Goal: Task Accomplishment & Management: Use online tool/utility

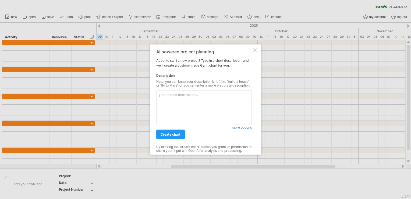
click at [202, 95] on textarea at bounding box center [203, 107] width 95 height 35
type textarea "Haz el cronograma con la metodologia xp"
click at [175, 132] on span "create chart" at bounding box center [171, 134] width 20 height 4
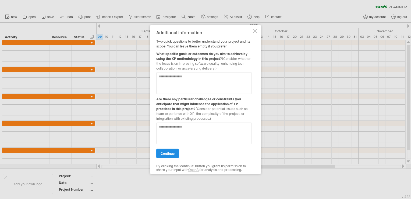
click at [173, 150] on link "continue" at bounding box center [167, 152] width 23 height 9
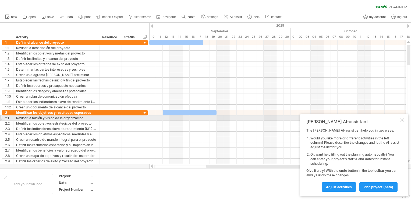
click at [403, 120] on div at bounding box center [402, 120] width 4 height 4
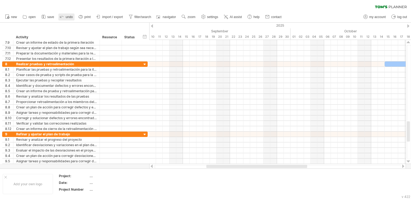
click at [66, 17] on span "undo" at bounding box center [69, 17] width 7 height 4
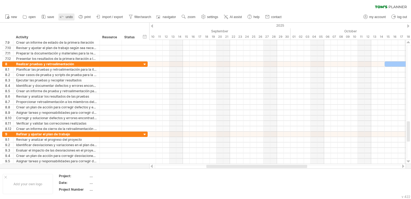
click at [66, 17] on span "undo" at bounding box center [69, 17] width 7 height 4
click at [30, 17] on span "open" at bounding box center [32, 17] width 7 height 4
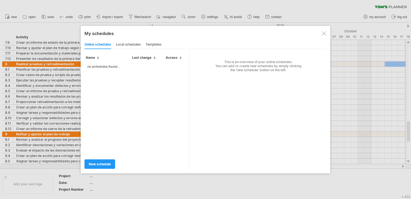
click at [127, 45] on div "local schedules" at bounding box center [128, 44] width 25 height 9
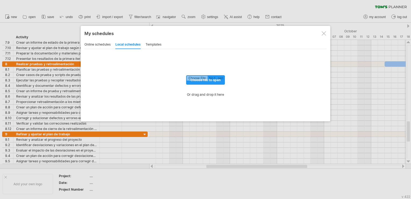
click at [154, 44] on div "templates" at bounding box center [154, 44] width 16 height 9
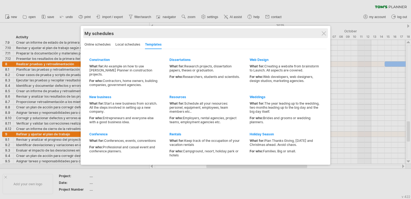
click at [327, 33] on div "My schedules share/collaborate online" at bounding box center [205, 33] width 242 height 10
click at [320, 35] on div "My schedules" at bounding box center [205, 33] width 242 height 5
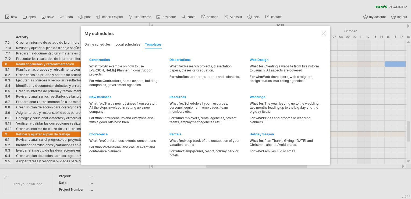
click at [323, 34] on div at bounding box center [324, 33] width 4 height 4
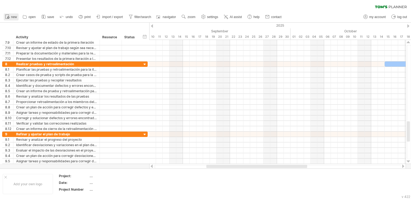
click at [9, 15] on icon at bounding box center [7, 16] width 5 height 5
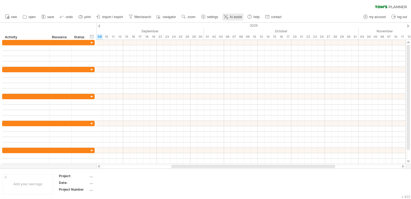
click at [231, 17] on span "AI assist" at bounding box center [236, 17] width 12 height 4
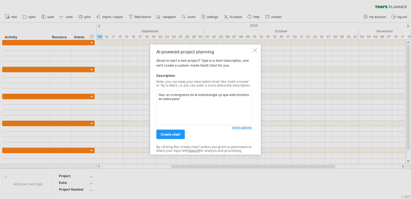
paste textarea "Fase 1: Planificación"
paste textarea "Fase 2: Diseño"
paste textarea "Fase 3: Codificación «de todos»"
paste textarea "Fase 4: Pruebas"
paste textarea "Fase 5: Lanzamiento"
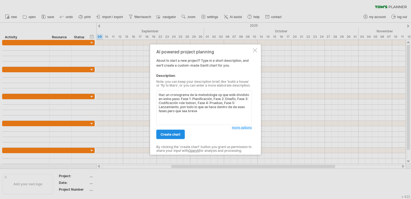
type textarea "Haz un cronograma de la metodologia xp que esté dividido en estos paso: Fase 1:…"
click at [179, 135] on span "create chart" at bounding box center [171, 134] width 20 height 4
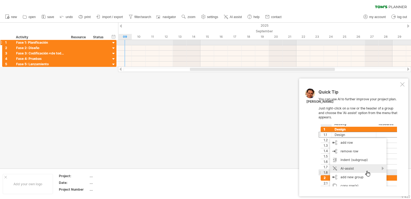
click at [113, 43] on div at bounding box center [113, 42] width 5 height 5
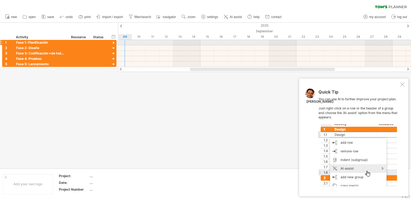
click at [113, 43] on div at bounding box center [113, 42] width 5 height 5
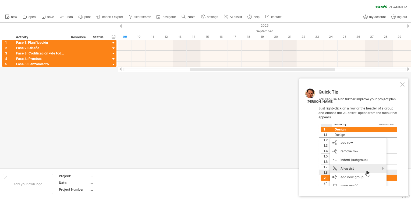
click at [402, 84] on div at bounding box center [402, 84] width 4 height 4
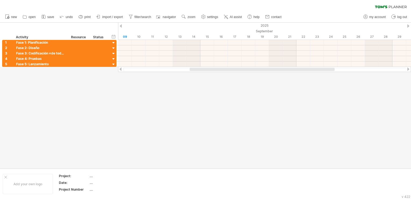
drag, startPoint x: 213, startPoint y: 69, endPoint x: 213, endPoint y: 86, distance: 17.2
click at [213, 86] on div "Trying to reach [DOMAIN_NAME] Connected again... 0% clear filter new 1" at bounding box center [205, 99] width 411 height 199
click at [234, 17] on span "AI assist" at bounding box center [236, 17] width 12 height 4
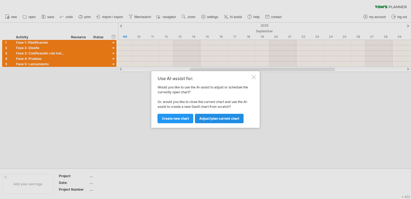
click at [223, 121] on link "Adjust/plan current chart" at bounding box center [219, 118] width 49 height 9
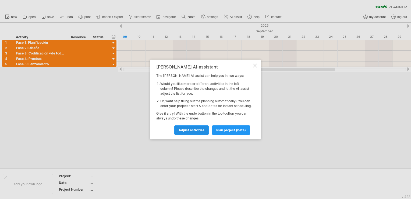
click at [196, 130] on span "Adjust activities" at bounding box center [192, 130] width 26 height 4
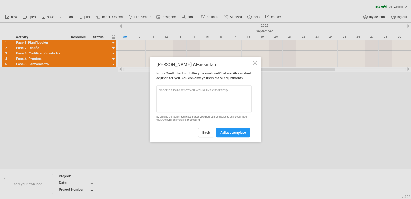
click at [189, 102] on textarea at bounding box center [203, 98] width 95 height 27
type textarea "Pero dentro de esas faces pon lo que se hace dentro de esas faces en la metodol…"
click at [228, 132] on link "adjust template" at bounding box center [233, 132] width 34 height 9
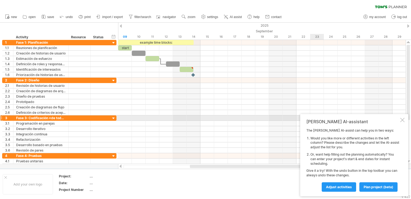
click at [405, 118] on div "[PERSON_NAME] AI-assistant The [PERSON_NAME] AI-assist can help you in two ways…" at bounding box center [354, 155] width 108 height 82
click at [402, 120] on div at bounding box center [402, 120] width 4 height 4
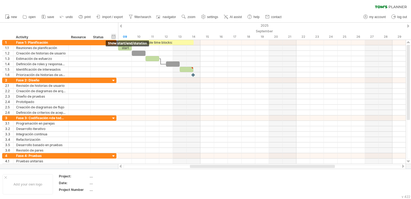
click at [114, 35] on div "hide start/end/duration show start/end/duration" at bounding box center [113, 37] width 5 height 6
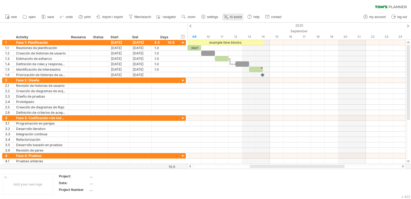
click at [235, 17] on span "AI assist" at bounding box center [236, 17] width 12 height 4
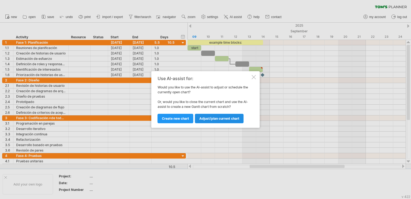
click at [225, 119] on span "Adjust/plan current chart" at bounding box center [219, 118] width 40 height 4
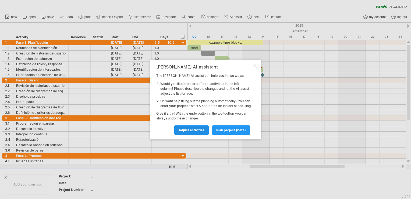
click at [201, 132] on span "Adjust activities" at bounding box center [192, 130] width 26 height 4
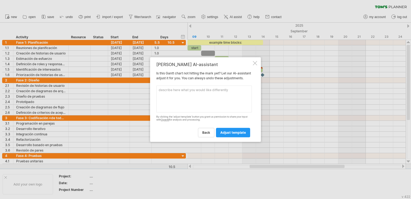
click at [197, 105] on textarea at bounding box center [203, 98] width 95 height 27
type textarea "Pon las fechas en todas las actividades dentro de las fases que ya están"
click at [238, 134] on span "adjust template" at bounding box center [233, 132] width 26 height 4
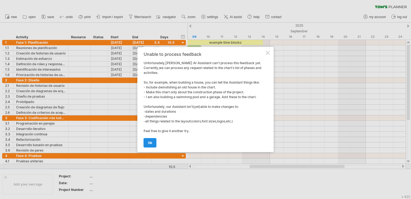
click at [153, 140] on link "ok" at bounding box center [150, 142] width 13 height 9
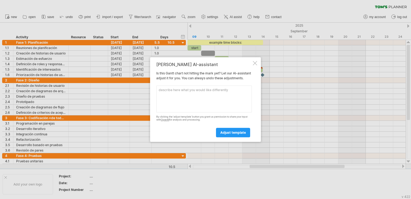
click at [254, 61] on div at bounding box center [255, 63] width 4 height 4
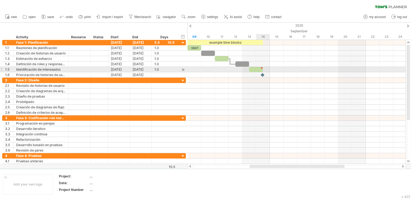
type textarea "**********"
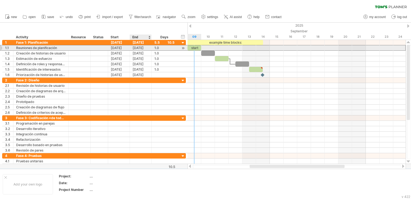
click at [137, 47] on div "[DATE]" at bounding box center [141, 47] width 22 height 5
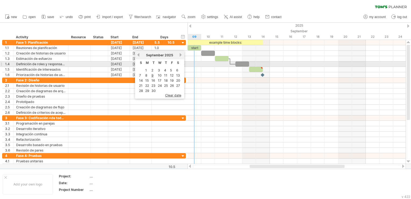
click at [198, 65] on div at bounding box center [296, 63] width 218 height 5
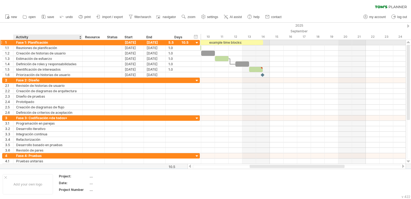
drag, startPoint x: 67, startPoint y: 43, endPoint x: 81, endPoint y: 44, distance: 14.0
click at [81, 44] on div at bounding box center [81, 42] width 3 height 5
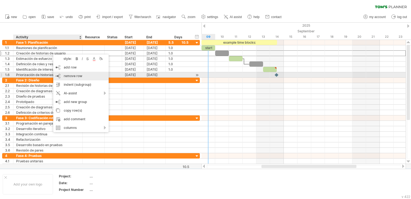
click at [79, 76] on span "remove row" at bounding box center [73, 76] width 19 height 4
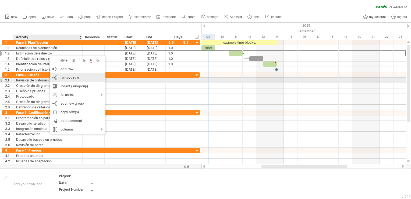
click at [70, 79] on span "remove row" at bounding box center [70, 77] width 19 height 4
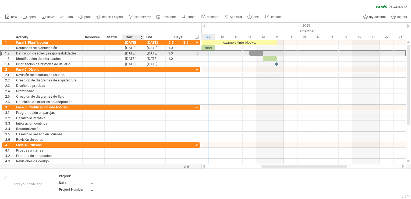
click at [130, 53] on div "[DATE]" at bounding box center [133, 53] width 22 height 5
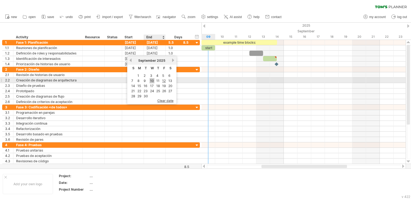
click at [151, 80] on link "10" at bounding box center [152, 80] width 5 height 5
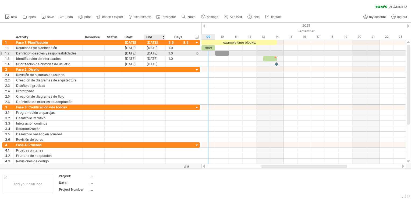
click at [152, 54] on div "[DATE]" at bounding box center [155, 53] width 22 height 5
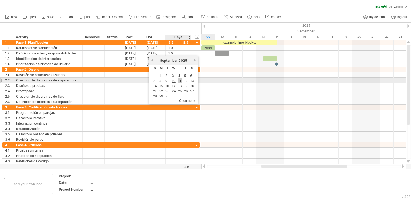
click at [178, 80] on link "11" at bounding box center [180, 80] width 4 height 5
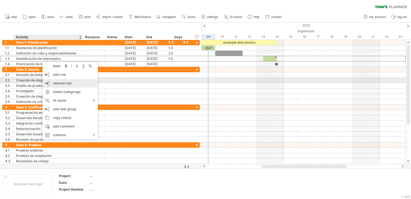
click at [68, 81] on span "remove row" at bounding box center [62, 83] width 19 height 4
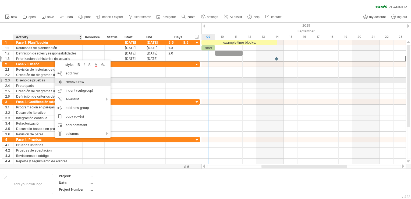
click at [74, 83] on span "remove row" at bounding box center [75, 82] width 19 height 4
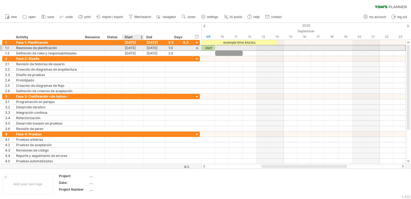
click at [136, 47] on div "[DATE]" at bounding box center [133, 47] width 22 height 5
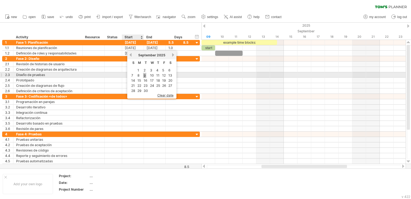
click at [145, 74] on link "9" at bounding box center [144, 75] width 3 height 5
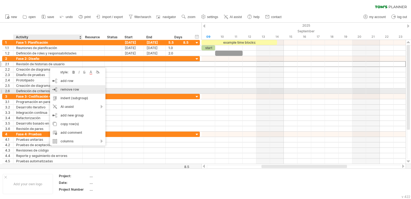
click at [71, 89] on span "remove row" at bounding box center [70, 89] width 19 height 4
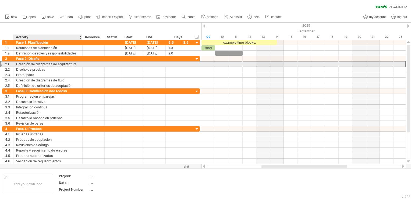
click at [72, 63] on div "Creación de diagramas de arquitectura" at bounding box center [47, 63] width 63 height 5
click at [0, 0] on input "**********" at bounding box center [0, 0] width 0 height 0
type input "**********"
click at [129, 63] on div at bounding box center [133, 63] width 22 height 5
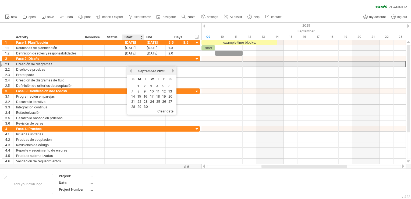
click at [129, 63] on div at bounding box center [133, 63] width 22 height 5
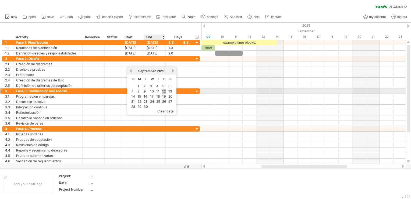
click at [164, 90] on link "12" at bounding box center [164, 91] width 5 height 5
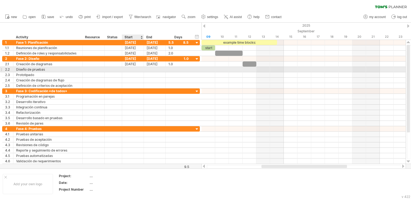
click at [130, 69] on div at bounding box center [133, 69] width 22 height 5
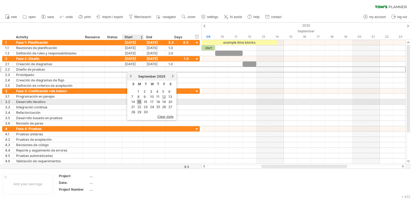
click at [140, 100] on link "15" at bounding box center [139, 101] width 5 height 5
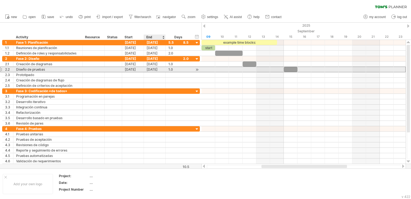
click at [157, 69] on div "[DATE]" at bounding box center [155, 69] width 22 height 5
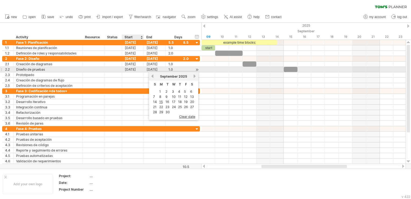
click at [131, 69] on div "[DATE]" at bounding box center [133, 69] width 22 height 5
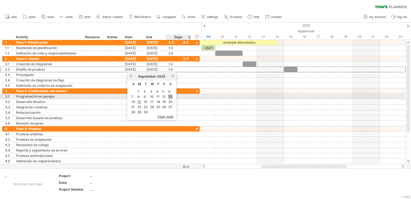
click at [169, 96] on link "13" at bounding box center [170, 96] width 5 height 5
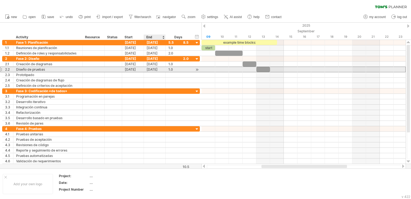
click at [149, 70] on div "[DATE]" at bounding box center [155, 69] width 22 height 5
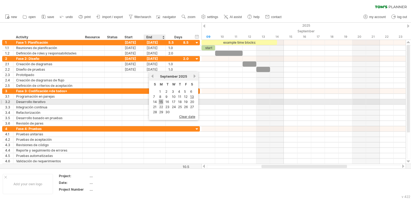
click at [161, 101] on link "15" at bounding box center [161, 101] width 5 height 5
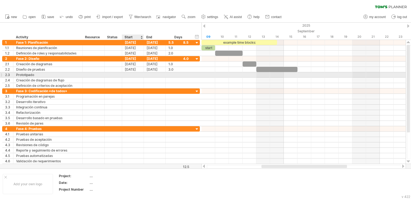
click at [131, 75] on div at bounding box center [133, 74] width 22 height 5
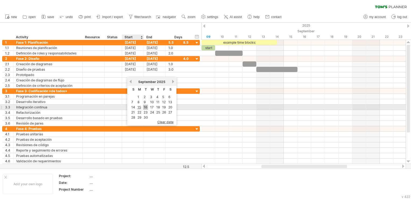
click at [143, 106] on link "16" at bounding box center [145, 106] width 5 height 5
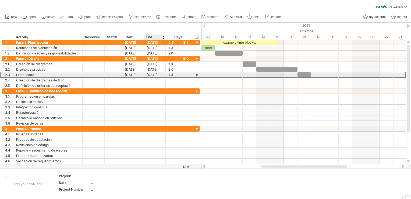
click at [150, 76] on div "[DATE]" at bounding box center [155, 74] width 22 height 5
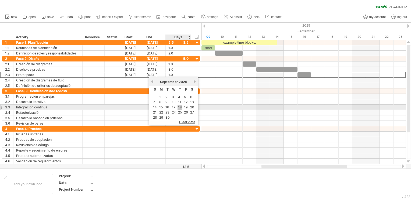
click at [179, 106] on link "18" at bounding box center [180, 106] width 5 height 5
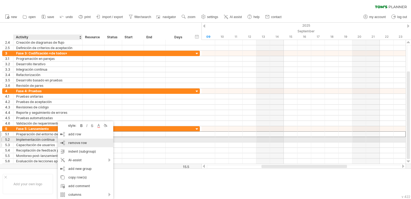
click at [66, 142] on div "remove row remove selected rows" at bounding box center [85, 142] width 55 height 9
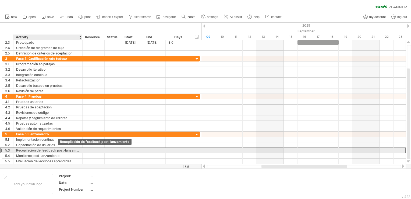
click at [58, 149] on div "Recopilación de feedback post-lanzamiento" at bounding box center [47, 149] width 63 height 5
click at [58, 149] on input "**********" at bounding box center [47, 149] width 63 height 5
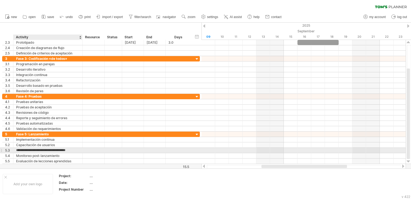
type input "**********"
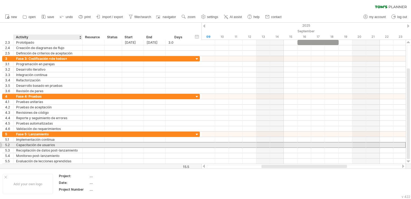
click at [26, 144] on div "Capacitación de usuarios" at bounding box center [47, 144] width 63 height 5
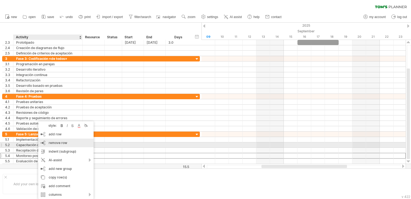
click at [56, 143] on span "remove row" at bounding box center [58, 142] width 19 height 4
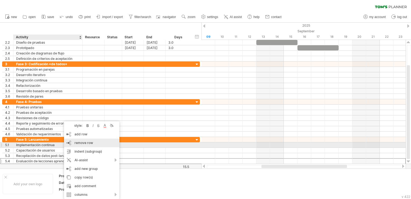
click at [78, 144] on span "remove row" at bounding box center [84, 142] width 19 height 4
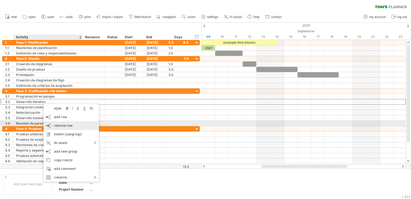
click at [62, 123] on span "remove row" at bounding box center [63, 125] width 19 height 4
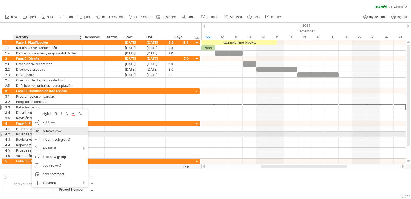
click at [55, 133] on div "remove row remove selected rows" at bounding box center [59, 130] width 55 height 9
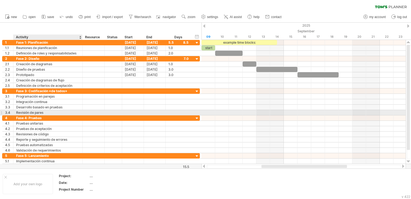
click at [34, 112] on div "Revisión de pares" at bounding box center [47, 112] width 63 height 5
click at [34, 112] on input "**********" at bounding box center [47, 112] width 63 height 5
click at [32, 112] on input "**********" at bounding box center [47, 112] width 63 height 5
type input "**********"
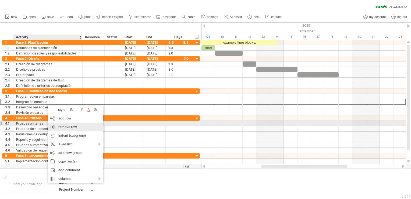
click at [66, 125] on span "remove row" at bounding box center [67, 127] width 19 height 4
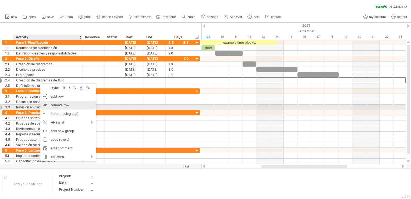
click at [67, 106] on span "remove row" at bounding box center [60, 105] width 19 height 4
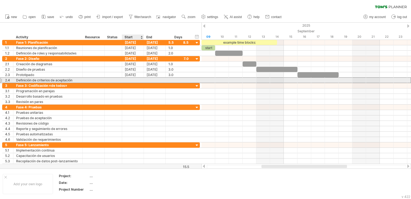
click at [128, 79] on div at bounding box center [133, 79] width 22 height 5
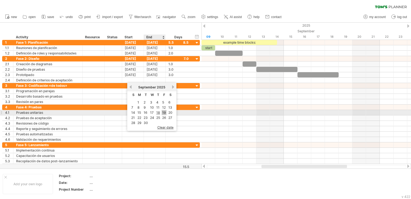
click at [162, 112] on link "19" at bounding box center [164, 112] width 5 height 5
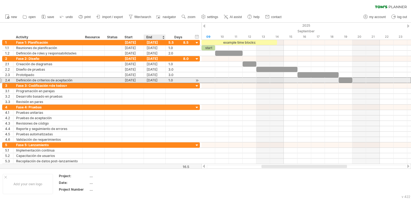
click at [150, 80] on div "[DATE]" at bounding box center [155, 79] width 22 height 5
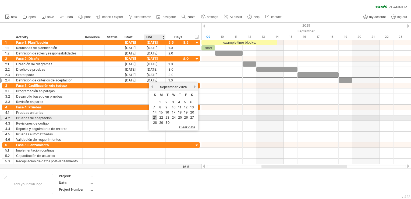
click at [154, 116] on link "21" at bounding box center [155, 117] width 5 height 5
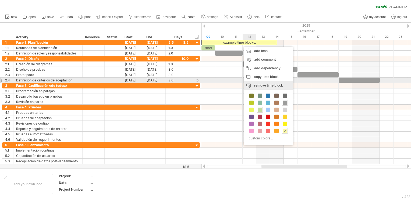
click at [258, 82] on div "remove time block remove selected items" at bounding box center [268, 85] width 49 height 9
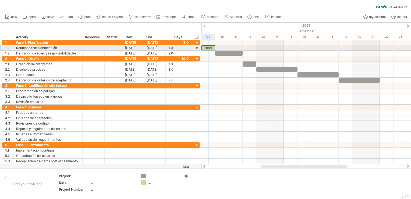
click at [207, 48] on div "start" at bounding box center [208, 47] width 14 height 5
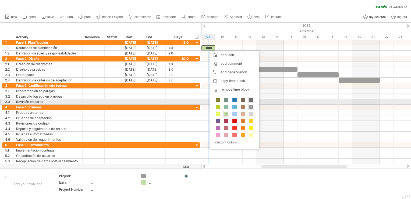
click at [251, 100] on span at bounding box center [251, 99] width 4 height 4
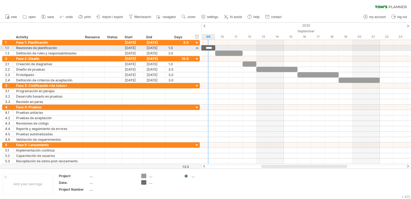
click at [210, 48] on div "*****" at bounding box center [208, 47] width 14 height 5
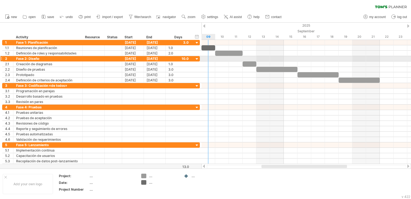
click at [211, 60] on div at bounding box center [306, 58] width 210 height 5
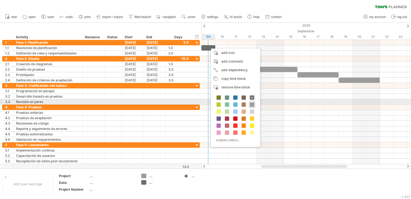
click at [253, 103] on span at bounding box center [252, 104] width 4 height 4
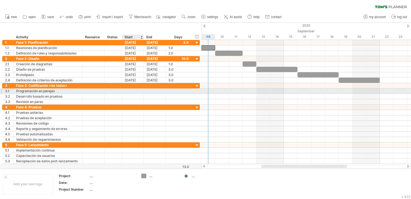
click at [126, 91] on div at bounding box center [133, 90] width 22 height 5
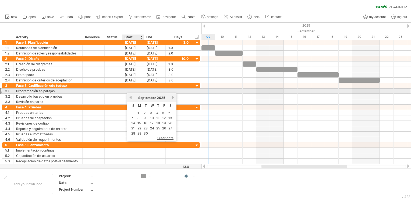
click at [126, 91] on div at bounding box center [133, 90] width 22 height 5
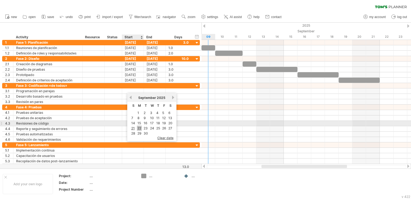
click at [140, 126] on link "22" at bounding box center [139, 127] width 5 height 5
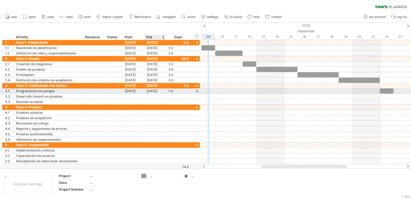
click at [152, 90] on div "[DATE]" at bounding box center [155, 90] width 22 height 5
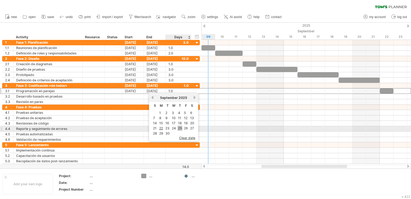
click at [178, 128] on link "25" at bounding box center [180, 127] width 5 height 5
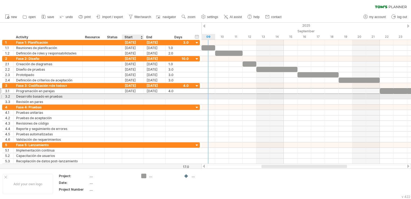
click at [133, 97] on div at bounding box center [133, 96] width 22 height 5
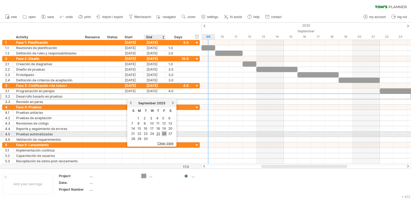
click at [162, 133] on link "26" at bounding box center [164, 133] width 5 height 5
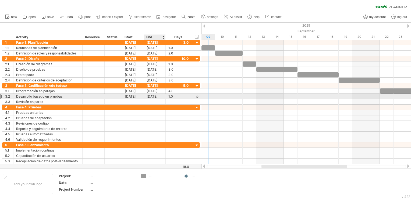
click at [149, 96] on div "[DATE]" at bounding box center [155, 96] width 22 height 5
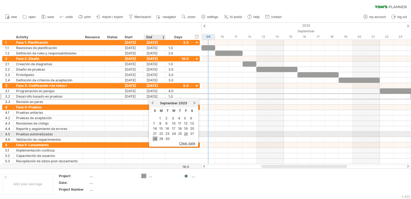
click at [157, 136] on link "28" at bounding box center [155, 138] width 5 height 5
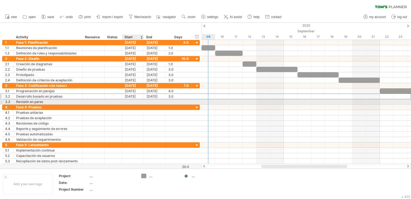
click at [129, 101] on div at bounding box center [133, 101] width 22 height 5
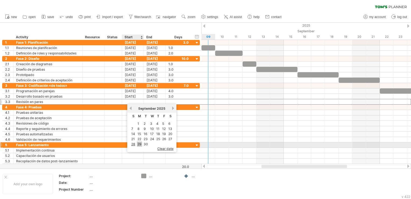
click at [139, 144] on link "29" at bounding box center [139, 143] width 5 height 5
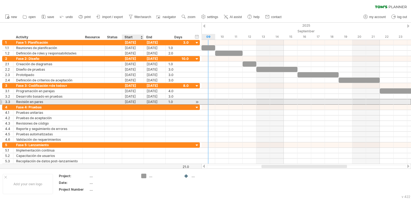
click at [150, 100] on div "[DATE]" at bounding box center [155, 101] width 22 height 5
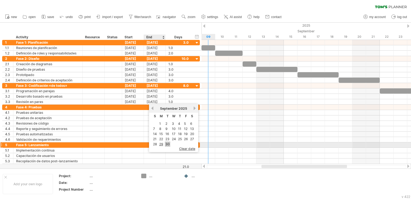
click at [168, 143] on link "30" at bounding box center [167, 143] width 5 height 5
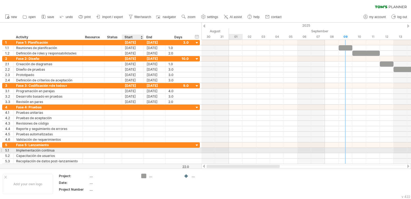
drag, startPoint x: 280, startPoint y: 167, endPoint x: 146, endPoint y: 148, distance: 135.2
click at [146, 148] on div "Trying to reach [DOMAIN_NAME] Connected again... 0% clear filter new 1" at bounding box center [205, 99] width 411 height 199
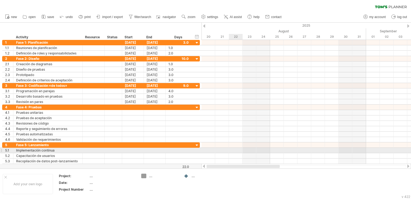
drag, startPoint x: 272, startPoint y: 167, endPoint x: 233, endPoint y: 150, distance: 42.3
click at [233, 150] on div "Trying to reach [DOMAIN_NAME] Connected again... 0% clear filter new 1" at bounding box center [205, 99] width 411 height 199
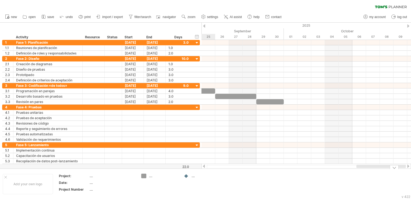
drag, startPoint x: 260, startPoint y: 165, endPoint x: 383, endPoint y: 176, distance: 123.5
click at [383, 176] on div "Trying to reach [DOMAIN_NAME] Connected again... 0% clear filter new 1" at bounding box center [205, 99] width 411 height 199
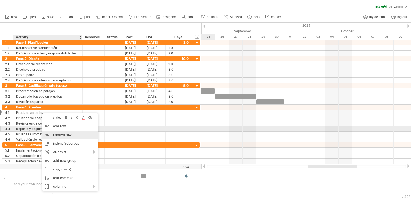
click at [59, 131] on div "remove row remove selected rows" at bounding box center [70, 134] width 55 height 9
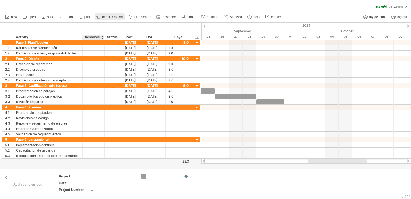
click at [102, 20] on link "import / export" at bounding box center [110, 16] width 30 height 7
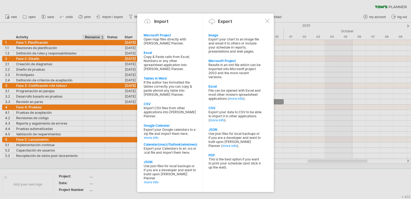
click at [266, 19] on div at bounding box center [267, 21] width 4 height 4
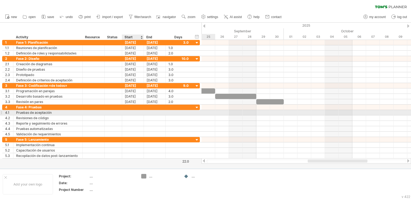
click at [138, 113] on div at bounding box center [133, 112] width 22 height 5
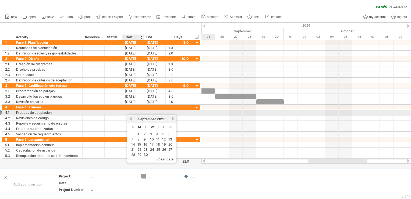
click at [138, 113] on div at bounding box center [133, 112] width 22 height 5
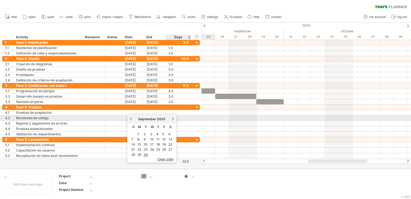
click at [174, 118] on link "next" at bounding box center [173, 118] width 4 height 4
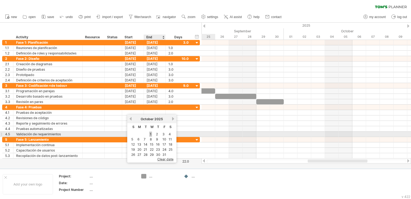
click at [150, 132] on link "1" at bounding box center [150, 133] width 3 height 5
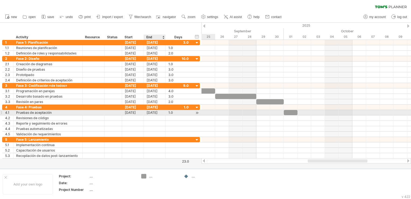
click at [152, 112] on div "[DATE]" at bounding box center [155, 112] width 22 height 5
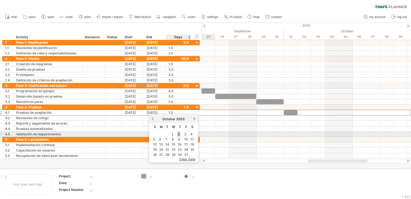
click at [179, 132] on link "2" at bounding box center [178, 133] width 3 height 5
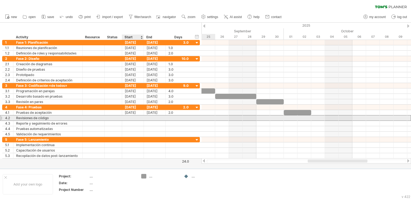
click at [132, 118] on div at bounding box center [133, 117] width 22 height 5
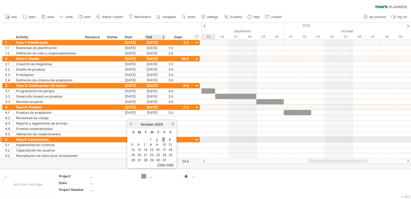
click at [162, 140] on link "3" at bounding box center [163, 139] width 3 height 5
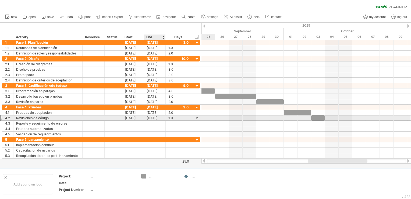
click at [148, 118] on div "[DATE]" at bounding box center [155, 117] width 22 height 5
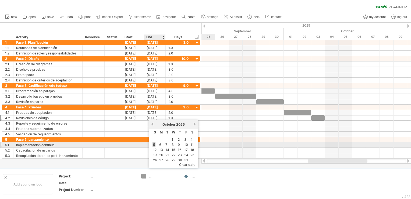
click at [154, 143] on link "5" at bounding box center [154, 144] width 3 height 5
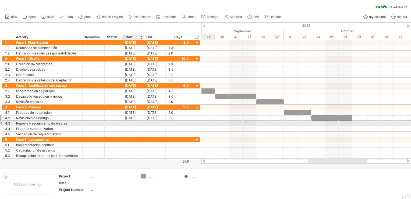
click at [135, 121] on div at bounding box center [133, 123] width 22 height 5
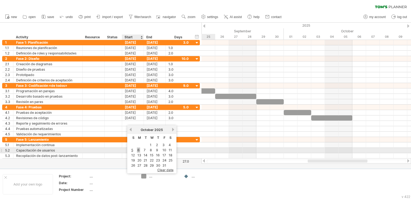
click at [140, 151] on link "6" at bounding box center [138, 149] width 3 height 5
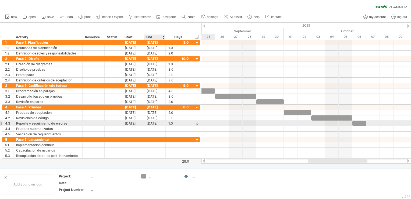
click at [155, 122] on div "[DATE]" at bounding box center [155, 123] width 22 height 5
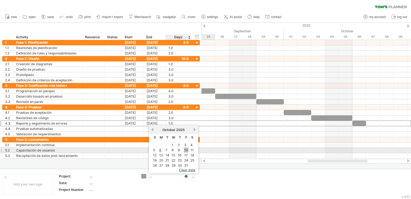
click at [184, 151] on link "10" at bounding box center [186, 149] width 5 height 5
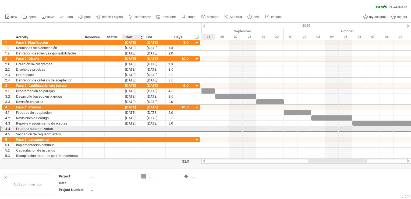
click at [133, 128] on div at bounding box center [133, 128] width 22 height 5
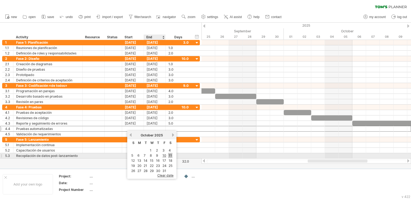
click at [168, 154] on link "11" at bounding box center [170, 155] width 4 height 5
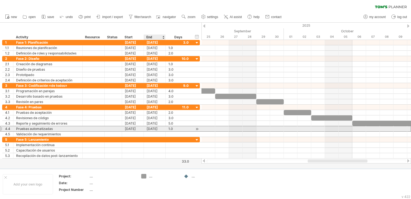
click at [148, 129] on div "[DATE]" at bounding box center [155, 128] width 22 height 5
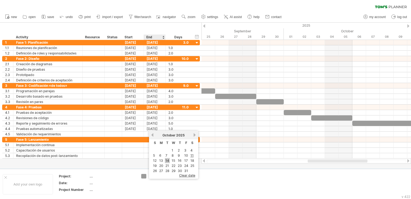
click at [166, 159] on link "14" at bounding box center [167, 160] width 5 height 5
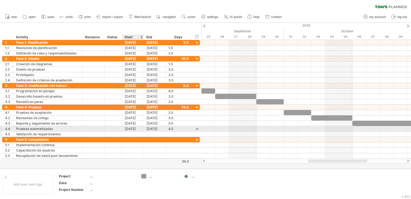
click at [132, 131] on div at bounding box center [133, 133] width 22 height 5
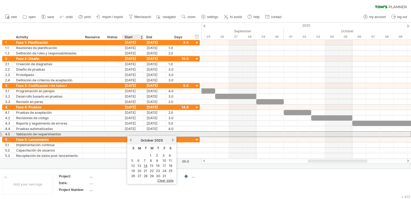
click at [132, 132] on div at bounding box center [133, 133] width 22 height 5
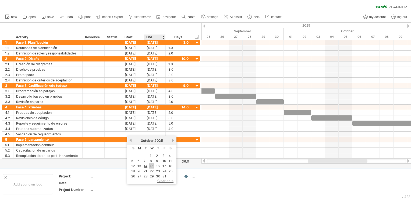
click at [152, 165] on link "15" at bounding box center [151, 165] width 5 height 5
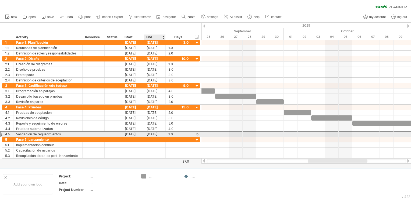
click at [152, 133] on div "[DATE]" at bounding box center [155, 133] width 22 height 5
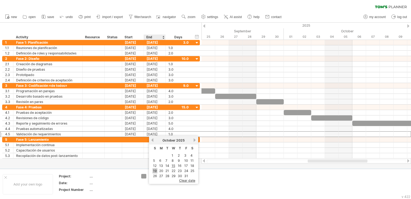
click at [156, 169] on link "19" at bounding box center [155, 170] width 5 height 5
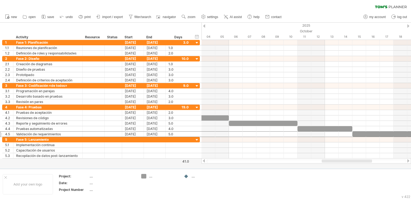
drag, startPoint x: 295, startPoint y: 161, endPoint x: 325, endPoint y: 162, distance: 30.4
click at [325, 162] on div at bounding box center [306, 160] width 210 height 5
click at [203, 25] on div at bounding box center [204, 25] width 2 height 3
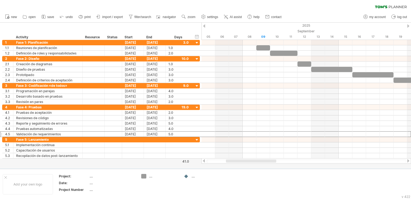
drag, startPoint x: 312, startPoint y: 160, endPoint x: 251, endPoint y: 159, distance: 61.1
click at [251, 159] on div at bounding box center [306, 160] width 210 height 5
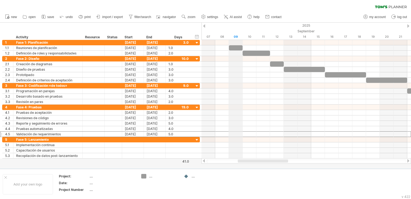
click at [229, 36] on div "09" at bounding box center [236, 37] width 14 height 6
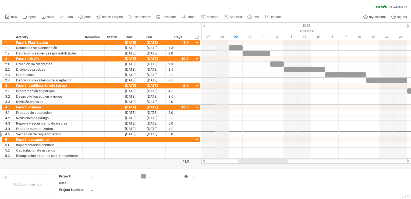
click at [221, 36] on div "08" at bounding box center [222, 37] width 14 height 6
click at [204, 26] on div at bounding box center [204, 25] width 2 height 3
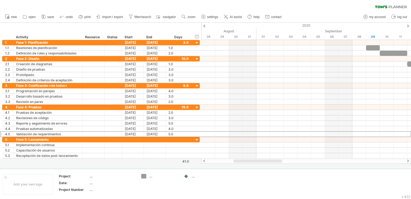
click at [204, 25] on div at bounding box center [204, 25] width 2 height 3
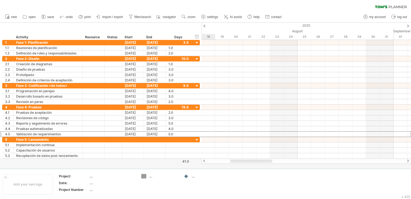
click at [204, 25] on div at bounding box center [204, 25] width 2 height 3
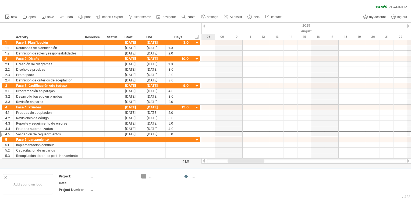
click at [204, 25] on div at bounding box center [204, 25] width 2 height 3
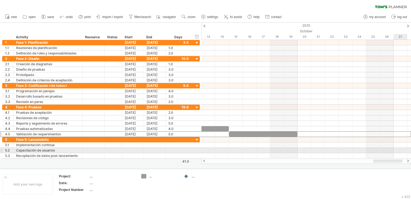
drag, startPoint x: 252, startPoint y: 160, endPoint x: 399, endPoint y: 149, distance: 147.8
click at [399, 149] on div "Trying to reach [DOMAIN_NAME] Connected again... 0% clear filter new 1" at bounding box center [205, 99] width 411 height 199
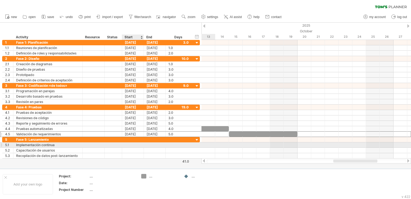
click at [132, 144] on div at bounding box center [133, 144] width 22 height 5
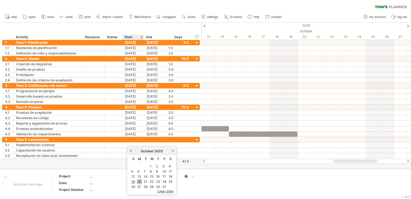
click at [141, 181] on link "20" at bounding box center [139, 181] width 5 height 5
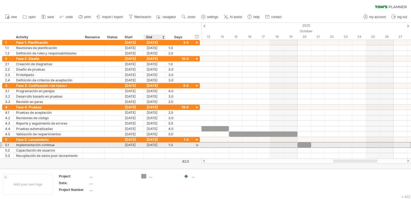
click at [151, 143] on div "[DATE]" at bounding box center [155, 144] width 22 height 5
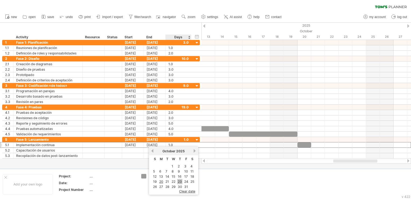
click at [178, 181] on link "23" at bounding box center [179, 181] width 5 height 5
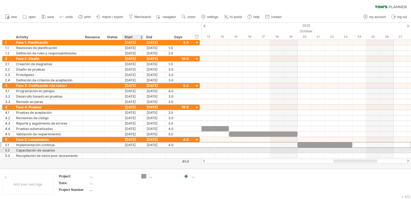
click at [137, 149] on div at bounding box center [133, 149] width 22 height 5
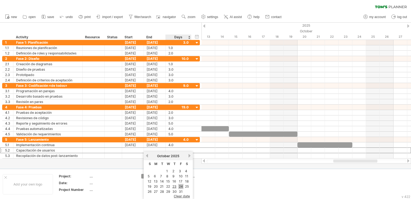
click at [182, 186] on link "24" at bounding box center [180, 185] width 5 height 5
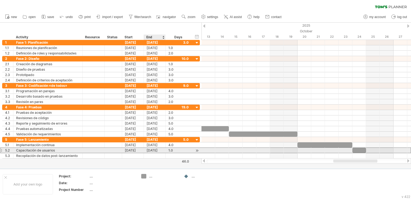
click at [159, 148] on div "[DATE]" at bounding box center [155, 149] width 22 height 5
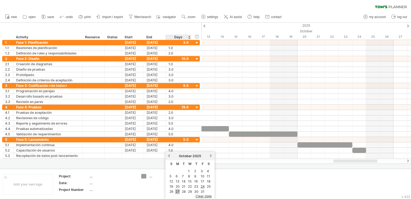
click at [176, 190] on link "27" at bounding box center [177, 191] width 5 height 5
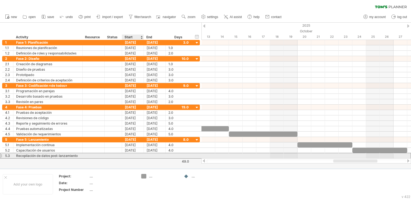
click at [132, 155] on div at bounding box center [133, 155] width 22 height 5
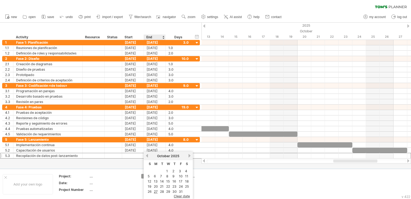
click at [161, 190] on link "28" at bounding box center [162, 191] width 5 height 5
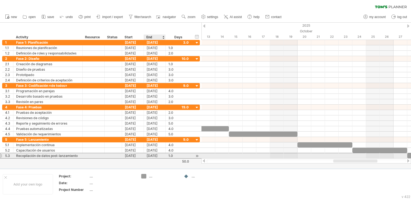
click at [155, 153] on div "[DATE]" at bounding box center [155, 155] width 22 height 5
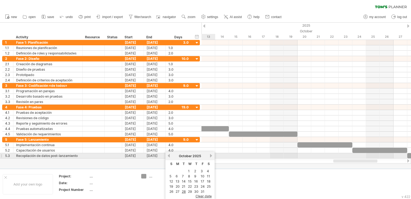
click at [210, 155] on link "next" at bounding box center [211, 155] width 4 height 4
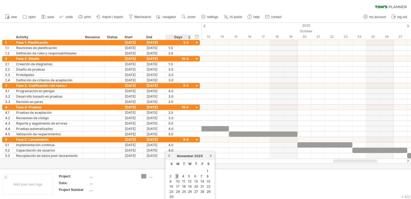
click at [177, 176] on link "3" at bounding box center [176, 175] width 3 height 5
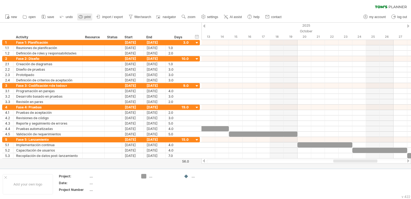
click at [80, 19] on icon at bounding box center [80, 16] width 5 height 5
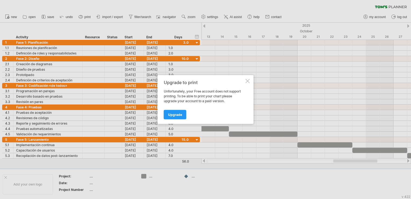
click at [246, 82] on div at bounding box center [248, 81] width 4 height 4
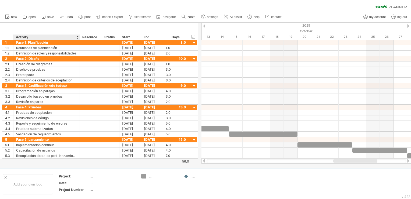
drag, startPoint x: 82, startPoint y: 40, endPoint x: 79, endPoint y: 38, distance: 2.9
click at [79, 38] on div at bounding box center [80, 36] width 2 height 5
click at [79, 36] on div at bounding box center [80, 36] width 2 height 5
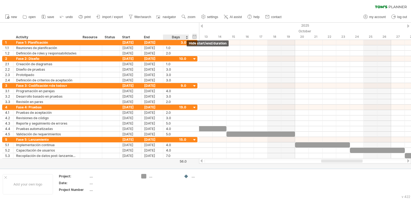
click at [194, 37] on div "hide start/end/duration show start/end/duration" at bounding box center [194, 37] width 5 height 6
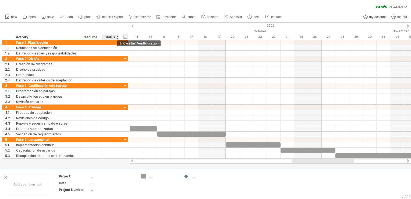
click at [124, 35] on div "hide start/end/duration show start/end/duration" at bounding box center [125, 37] width 5 height 6
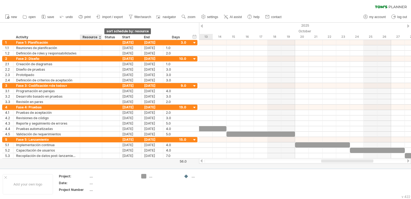
click at [100, 38] on div at bounding box center [100, 36] width 2 height 5
click at [102, 33] on div "hide start/end/duration show start/end/duration ******** Activity ******** Reso…" at bounding box center [99, 31] width 199 height 17
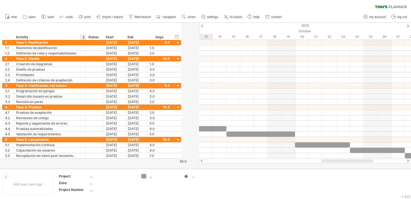
drag, startPoint x: 101, startPoint y: 36, endPoint x: 81, endPoint y: 37, distance: 19.4
click at [81, 37] on div "******** Resource" at bounding box center [83, 36] width 6 height 5
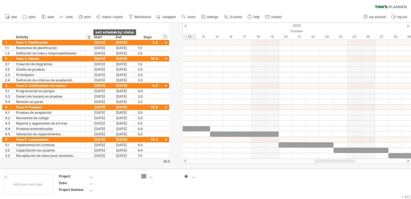
drag, startPoint x: 102, startPoint y: 37, endPoint x: 89, endPoint y: 37, distance: 13.2
click at [89, 37] on div "****** Status" at bounding box center [89, 36] width 6 height 5
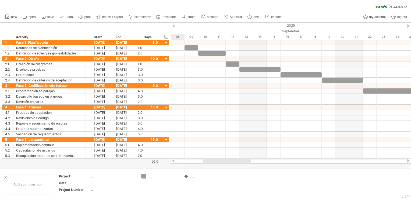
drag, startPoint x: 316, startPoint y: 160, endPoint x: 210, endPoint y: 161, distance: 106.3
click at [210, 161] on div at bounding box center [227, 160] width 48 height 3
click at [202, 16] on use at bounding box center [203, 16] width 5 height 5
select select "*"
select select "**"
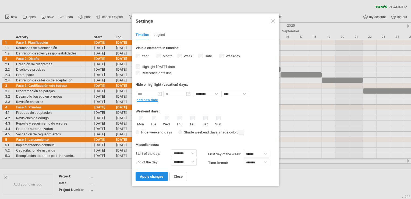
click at [157, 175] on span "apply changes" at bounding box center [152, 176] width 24 height 4
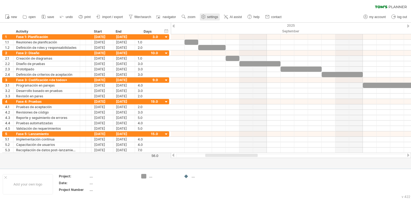
click at [211, 15] on span "settings" at bounding box center [212, 17] width 11 height 4
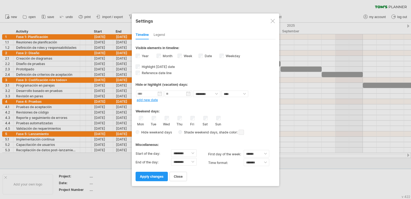
click at [205, 56] on label "Date visibility of date Currently there is not enough space horizontally to dis…" at bounding box center [208, 56] width 8 height 4
click at [157, 177] on span "apply changes" at bounding box center [152, 176] width 24 height 4
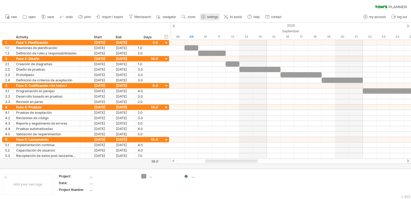
click at [215, 19] on link "settings" at bounding box center [210, 16] width 20 height 7
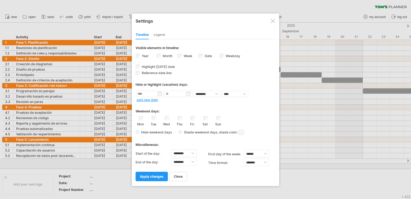
click at [160, 34] on div "Legend" at bounding box center [160, 35] width 12 height 9
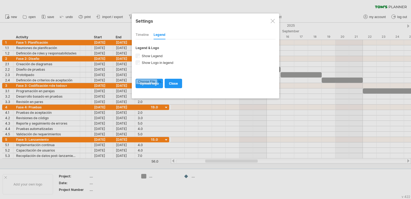
click at [143, 33] on div "Timeline" at bounding box center [142, 35] width 13 height 9
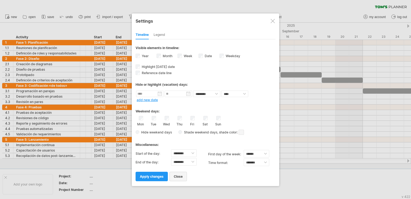
click at [181, 173] on link "close" at bounding box center [177, 175] width 17 height 9
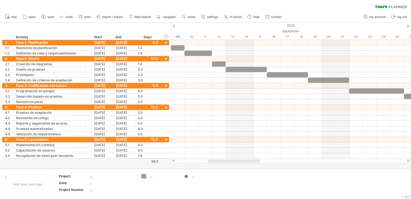
click at [244, 161] on div at bounding box center [234, 160] width 52 height 3
click at [179, 35] on div "09" at bounding box center [178, 37] width 14 height 6
click at [187, 18] on link "zoom" at bounding box center [188, 16] width 17 height 7
click at [203, 27] on div "Month" at bounding box center [205, 25] width 30 height 9
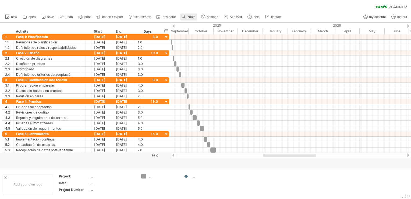
click at [189, 19] on span "zoom" at bounding box center [191, 17] width 8 height 4
click at [197, 33] on div "Week" at bounding box center [207, 34] width 30 height 9
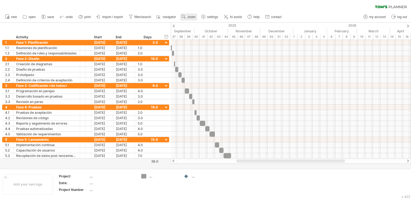
click at [190, 18] on span "zoom" at bounding box center [191, 17] width 8 height 4
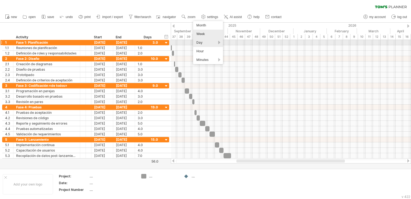
click at [208, 44] on div "Day" at bounding box center [208, 42] width 30 height 9
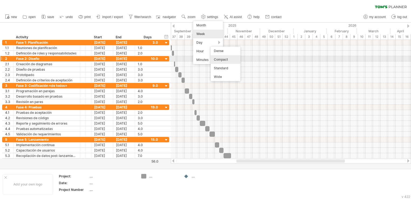
click at [229, 58] on div "Compact" at bounding box center [226, 59] width 30 height 9
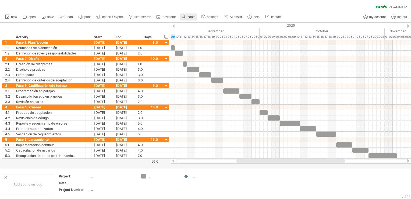
click at [195, 15] on span "zoom" at bounding box center [191, 17] width 8 height 4
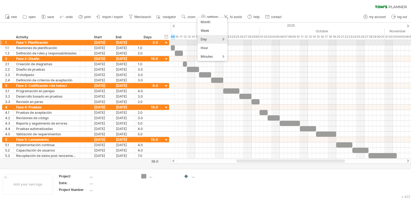
click at [211, 40] on div "Day" at bounding box center [212, 39] width 30 height 9
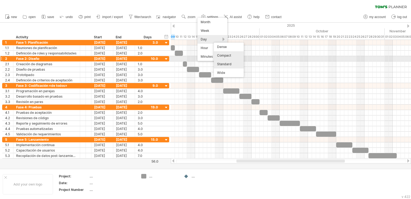
click at [228, 61] on div "Standard" at bounding box center [229, 64] width 30 height 9
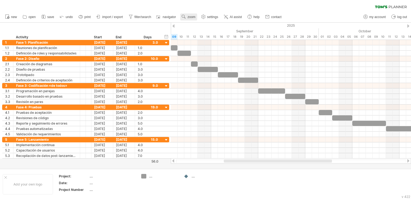
click at [194, 19] on link "zoom" at bounding box center [188, 16] width 17 height 7
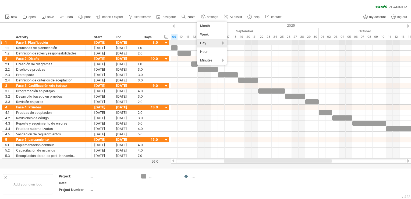
click at [212, 45] on div "Day" at bounding box center [212, 43] width 30 height 9
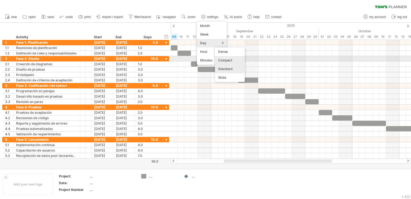
click at [226, 61] on div "Compact" at bounding box center [230, 60] width 30 height 9
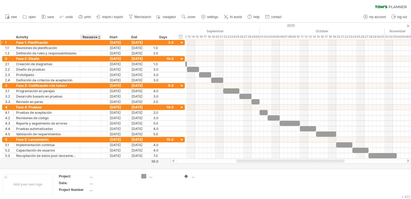
drag, startPoint x: 85, startPoint y: 36, endPoint x: 100, endPoint y: 41, distance: 16.3
click at [100, 41] on div "Trying to reach [DOMAIN_NAME] Connected again... 0% clear filter new 1" at bounding box center [205, 99] width 411 height 199
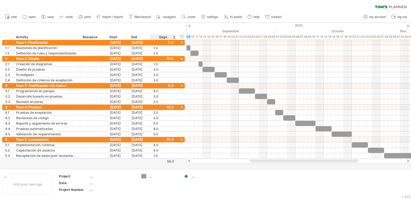
click at [174, 36] on div "Days" at bounding box center [163, 36] width 26 height 5
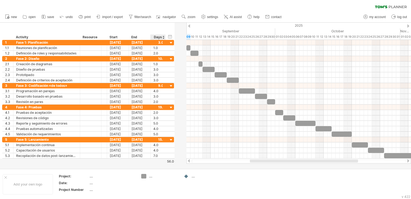
drag, startPoint x: 175, startPoint y: 37, endPoint x: 164, endPoint y: 35, distance: 10.9
click at [164, 35] on div at bounding box center [165, 36] width 2 height 5
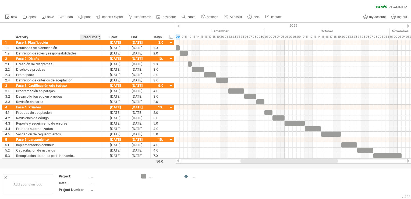
click at [96, 29] on div "hide start/end/duration show start/end/duration ******** Activity ******** Reso…" at bounding box center [88, 31] width 176 height 17
drag, startPoint x: 164, startPoint y: 37, endPoint x: 169, endPoint y: 38, distance: 4.5
click at [169, 38] on div at bounding box center [170, 36] width 2 height 5
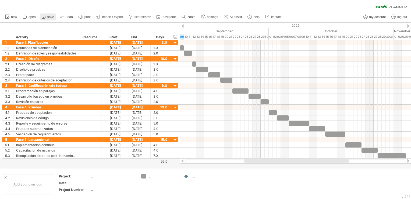
click at [54, 16] on span "save" at bounding box center [50, 17] width 7 height 4
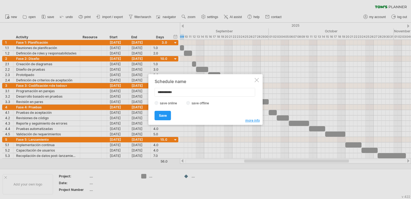
click at [197, 103] on label "save offline" at bounding box center [201, 103] width 23 height 4
click at [167, 114] on link "Save" at bounding box center [163, 115] width 16 height 9
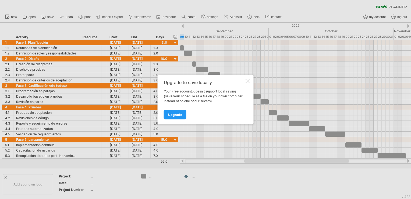
click at [247, 81] on div at bounding box center [248, 81] width 4 height 4
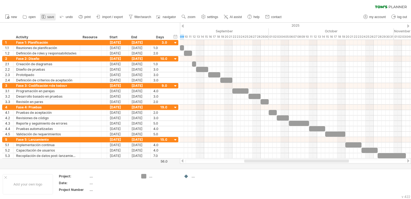
click at [40, 18] on link "save" at bounding box center [48, 16] width 16 height 7
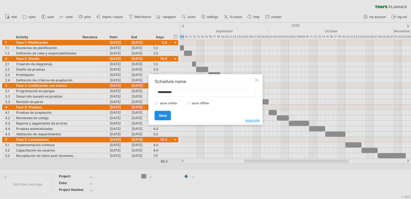
click at [165, 116] on span "Save" at bounding box center [163, 115] width 8 height 4
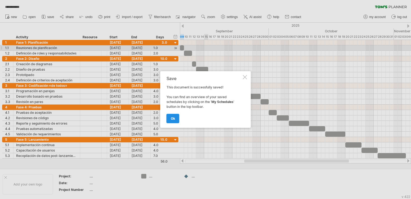
click at [177, 122] on link "ok" at bounding box center [173, 118] width 13 height 9
